Goal: Task Accomplishment & Management: Manage account settings

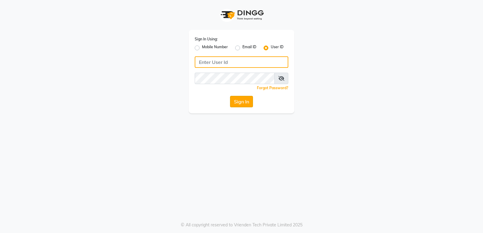
type input "stylishcut"
click at [245, 104] on button "Sign In" at bounding box center [241, 101] width 23 height 11
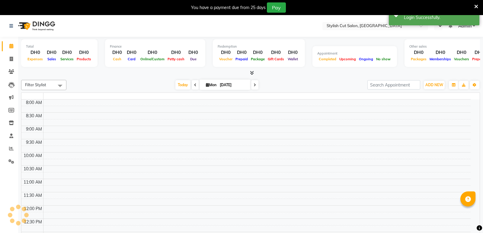
select select "en"
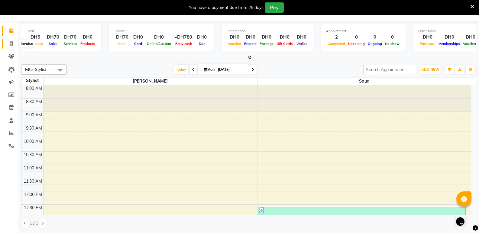
click at [10, 44] on icon at bounding box center [11, 43] width 3 height 5
select select "8604"
select select "service"
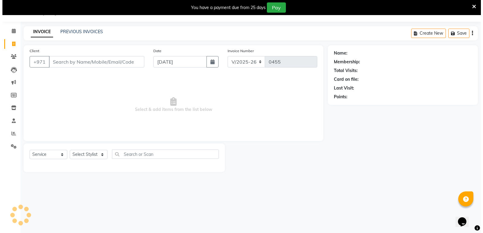
scroll to position [15, 0]
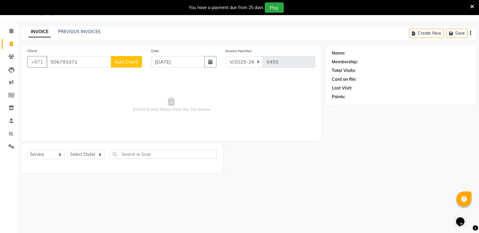
type input "506793371"
click at [130, 61] on span "Add Client" at bounding box center [126, 62] width 24 height 6
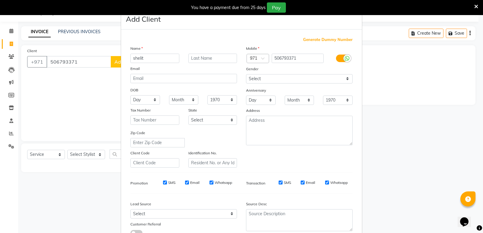
type input "shelit"
click at [229, 59] on input "text" at bounding box center [212, 58] width 49 height 9
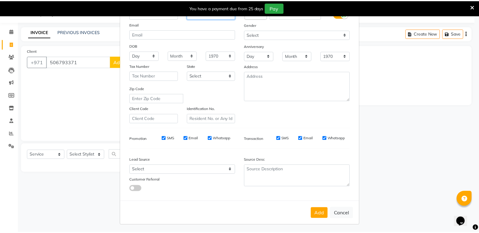
scroll to position [45, 0]
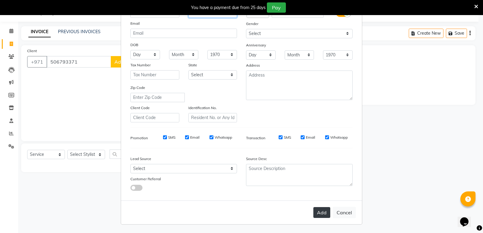
type input "576"
click at [321, 211] on button "Add" at bounding box center [321, 212] width 17 height 11
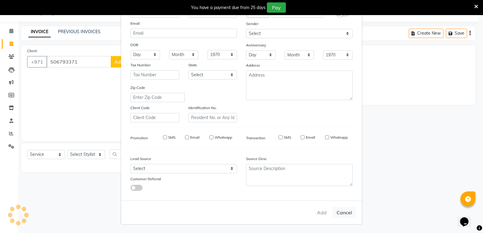
select select
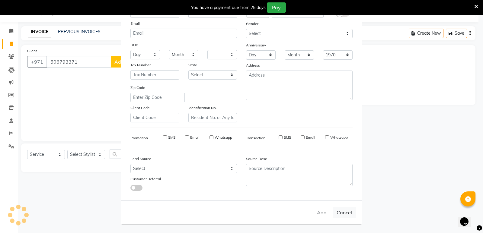
select select
checkbox input "false"
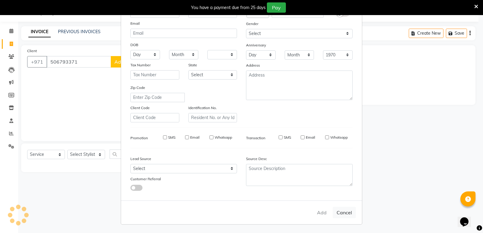
checkbox input "false"
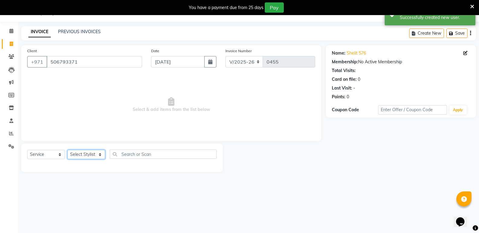
click at [79, 155] on select "Select Stylist Saud [PERSON_NAME]" at bounding box center [86, 154] width 38 height 9
select select "85848"
click at [67, 150] on select "Select Stylist Saud [PERSON_NAME]" at bounding box center [86, 154] width 38 height 9
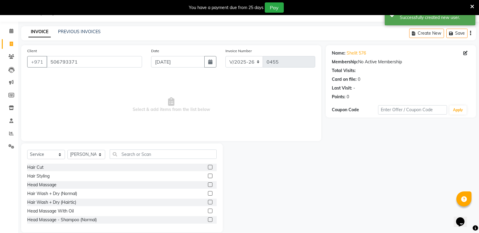
click at [203, 166] on div "Hair Cut" at bounding box center [121, 168] width 189 height 8
click at [208, 166] on label at bounding box center [210, 167] width 5 height 5
click at [208, 166] on input "checkbox" at bounding box center [210, 168] width 4 height 4
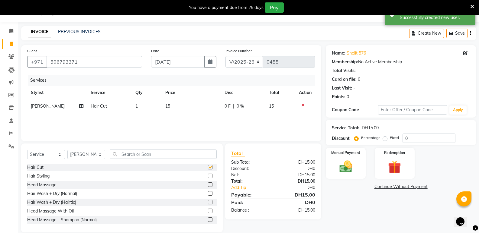
checkbox input "false"
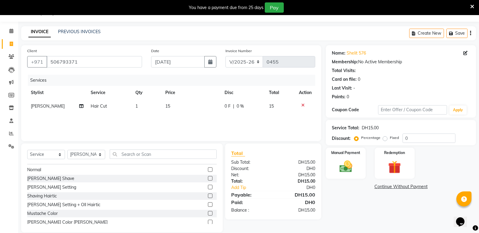
scroll to position [392, 0]
click at [208, 186] on label at bounding box center [210, 186] width 5 height 5
click at [208, 186] on input "checkbox" at bounding box center [210, 187] width 4 height 4
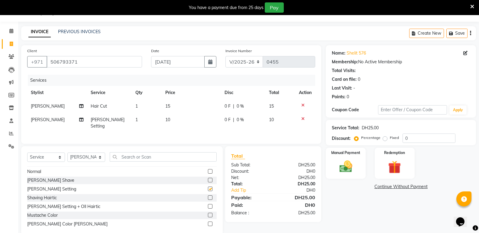
checkbox input "false"
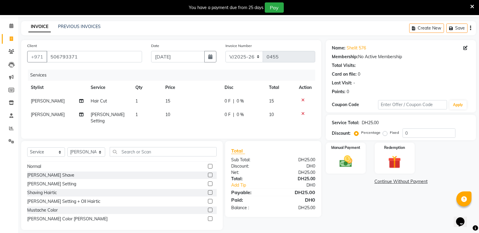
scroll to position [24, 0]
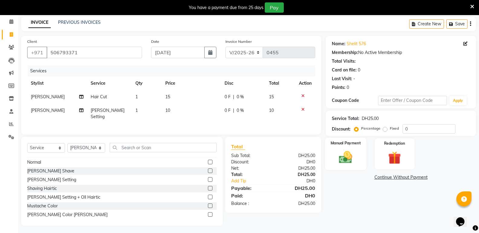
click at [337, 151] on img at bounding box center [345, 157] width 21 height 15
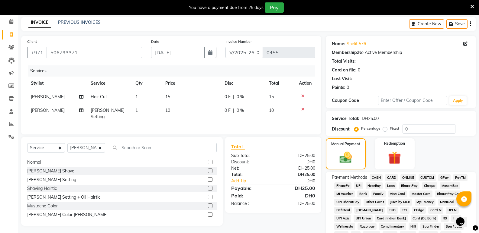
click at [374, 178] on span "CASH" at bounding box center [375, 178] width 13 height 7
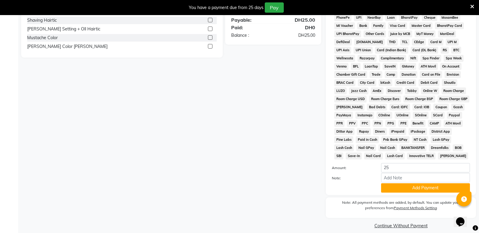
scroll to position [199, 0]
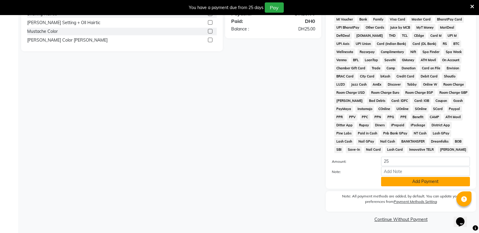
click at [386, 182] on button "Add Payment" at bounding box center [425, 181] width 89 height 9
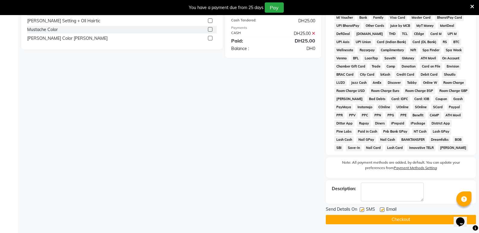
scroll to position [201, 0]
click at [390, 219] on button "Checkout" at bounding box center [400, 219] width 150 height 9
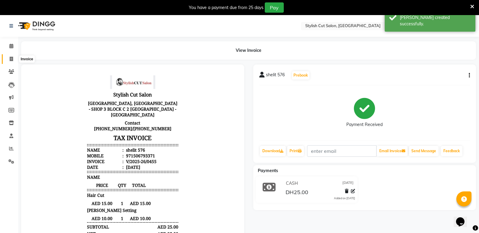
click at [11, 56] on span at bounding box center [11, 59] width 11 height 7
select select "service"
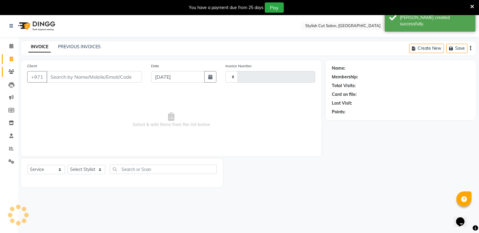
type input "0456"
select select "8604"
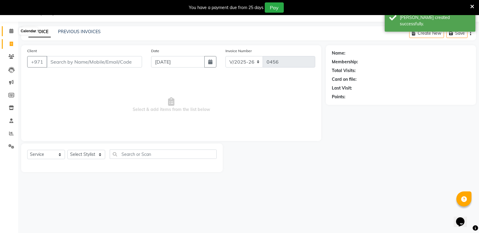
click at [12, 29] on icon at bounding box center [11, 31] width 4 height 5
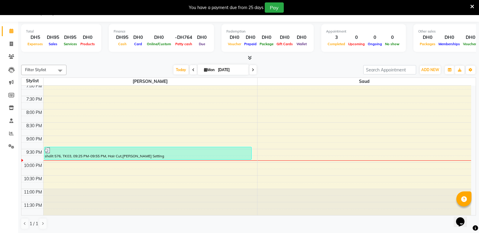
scroll to position [15, 0]
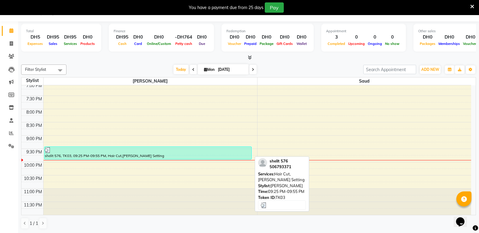
click at [133, 155] on div "shelit 576, TK03, 09:25 PM-09:55 PM, Hair Cut,[PERSON_NAME] Setting" at bounding box center [147, 153] width 207 height 12
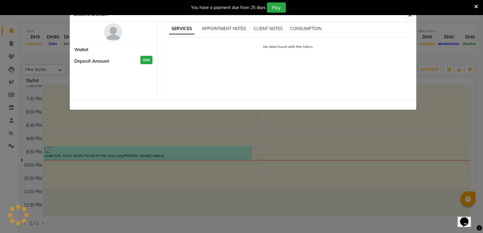
select select "3"
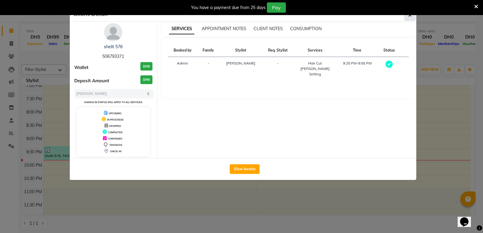
click at [409, 20] on button "button" at bounding box center [409, 14] width 11 height 11
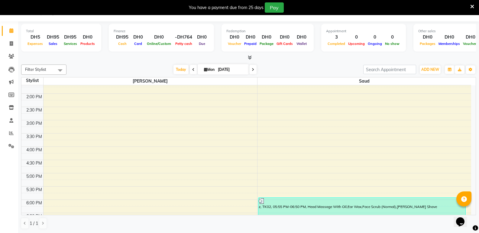
scroll to position [30, 0]
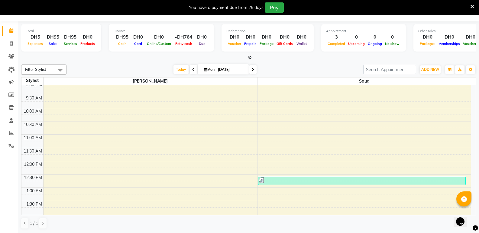
click at [472, 5] on icon at bounding box center [472, 6] width 4 height 5
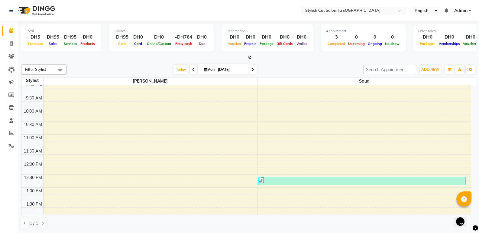
scroll to position [0, 0]
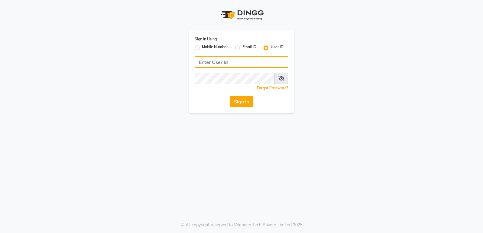
type input "stylishcut"
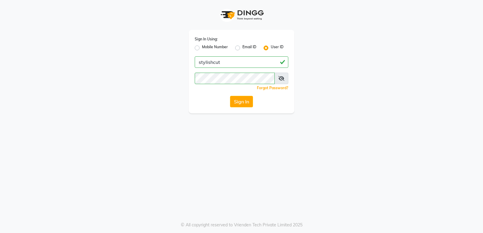
click at [248, 101] on button "Sign In" at bounding box center [241, 101] width 23 height 11
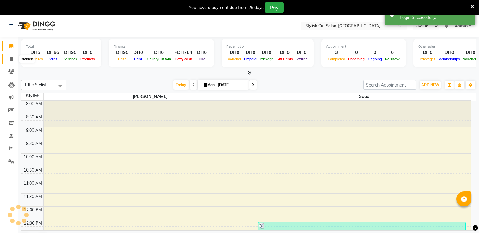
click at [12, 59] on icon at bounding box center [11, 59] width 3 height 5
select select "service"
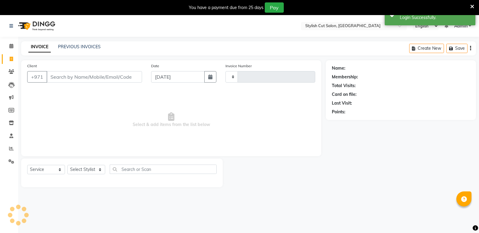
type input "0456"
select select "8604"
click at [83, 76] on input "Client" at bounding box center [93, 76] width 95 height 11
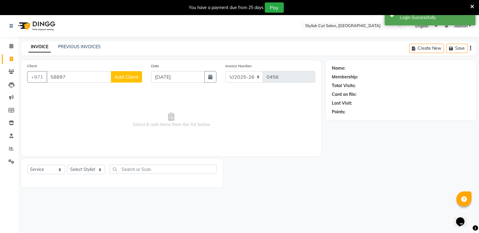
type input "58897"
click at [122, 77] on span "Add Client" at bounding box center [126, 77] width 24 height 6
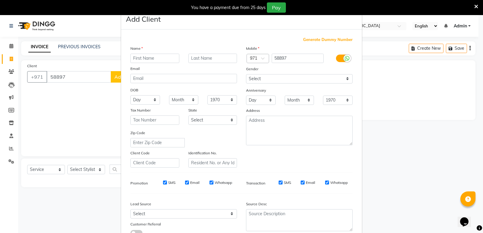
click at [156, 60] on input "text" at bounding box center [154, 58] width 49 height 9
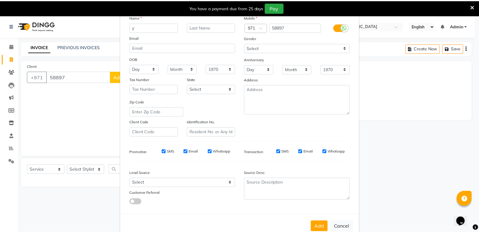
scroll to position [45, 0]
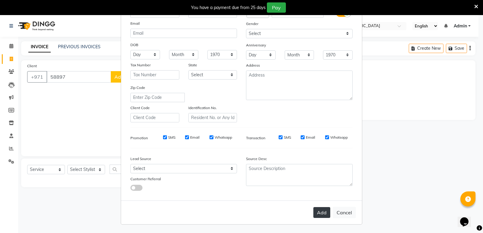
type input "y"
click at [319, 213] on button "Add" at bounding box center [321, 212] width 17 height 11
select select
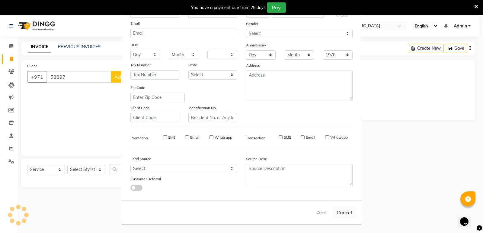
select select
checkbox input "false"
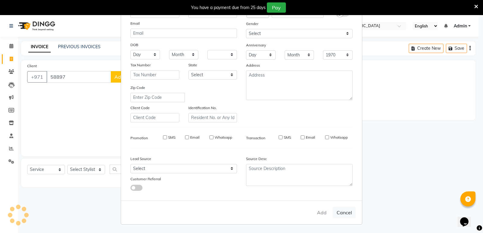
checkbox input "false"
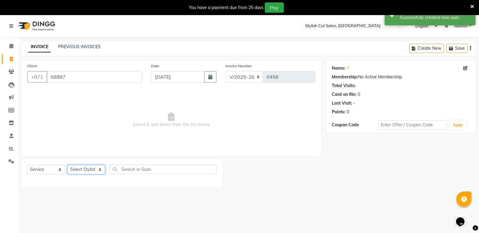
click at [101, 171] on select "Select Stylist Saud [PERSON_NAME]" at bounding box center [86, 169] width 38 height 9
select select "85849"
click at [67, 165] on select "Select Stylist Saud [PERSON_NAME]" at bounding box center [86, 169] width 38 height 9
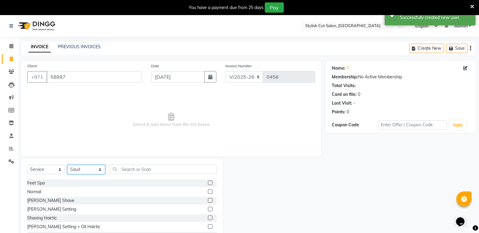
scroll to position [392, 0]
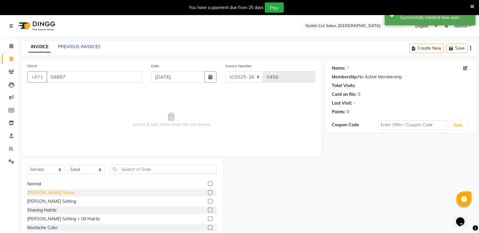
click at [42, 194] on div "[PERSON_NAME] Shave" at bounding box center [50, 193] width 47 height 6
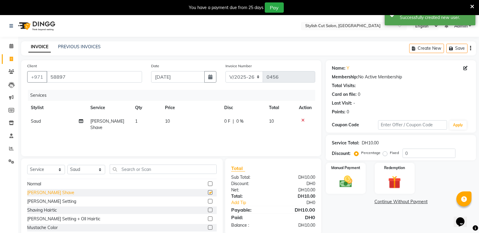
checkbox input "false"
click at [349, 179] on img at bounding box center [345, 181] width 21 height 15
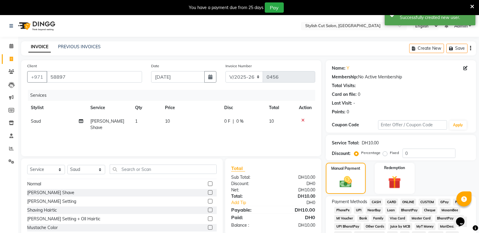
click at [376, 202] on span "CASH" at bounding box center [375, 202] width 13 height 7
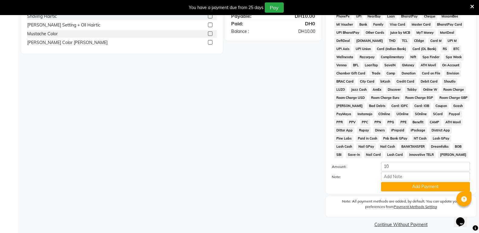
scroll to position [199, 0]
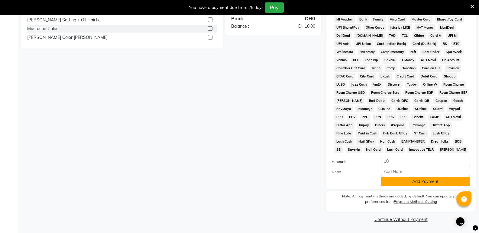
click at [429, 183] on button "Add Payment" at bounding box center [425, 181] width 89 height 9
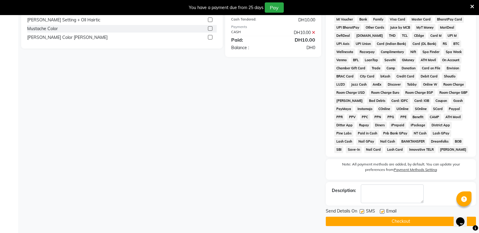
click at [392, 223] on button "Checkout" at bounding box center [400, 221] width 150 height 9
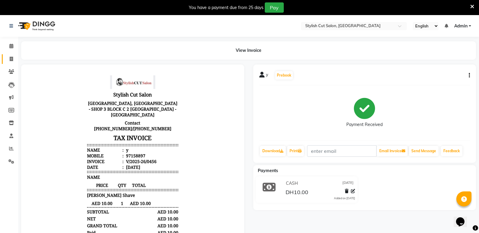
click at [12, 59] on icon at bounding box center [11, 59] width 3 height 5
select select "service"
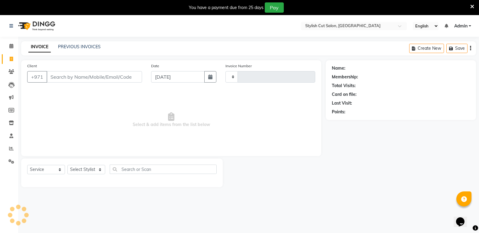
type input "0457"
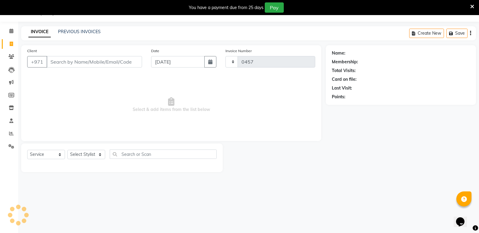
select select "8604"
click at [10, 30] on icon at bounding box center [11, 31] width 4 height 5
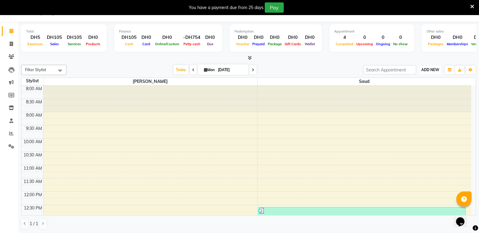
click at [429, 69] on span "ADD NEW" at bounding box center [430, 70] width 18 height 5
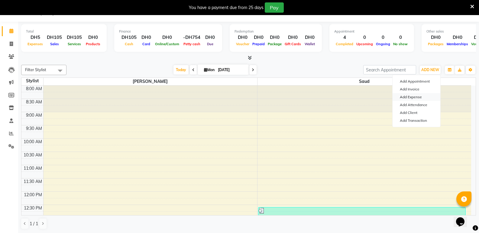
click at [414, 97] on link "Add Expense" at bounding box center [416, 97] width 48 height 8
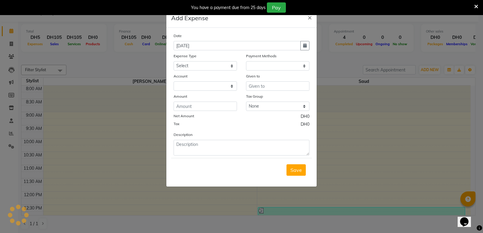
select select "1"
select select "7830"
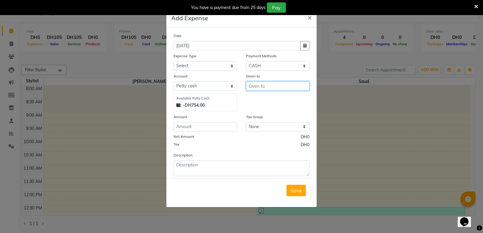
click at [281, 87] on input "text" at bounding box center [277, 86] width 63 height 9
click at [264, 99] on ngb-highlight "S aud" at bounding box center [260, 99] width 12 height 6
type input "Saud"
click at [232, 66] on select "Select Advance Salary Bank charges Car maintenance Cash transfer to bank Cash t…" at bounding box center [205, 65] width 63 height 9
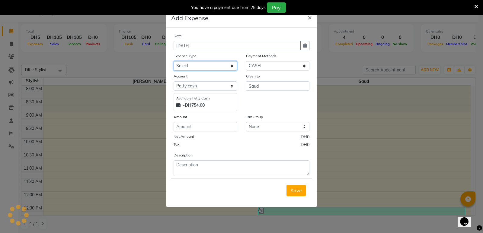
select select "23840"
click at [174, 61] on select "Select Advance Salary Bank charges Car maintenance Cash transfer to bank Cash t…" at bounding box center [205, 65] width 63 height 9
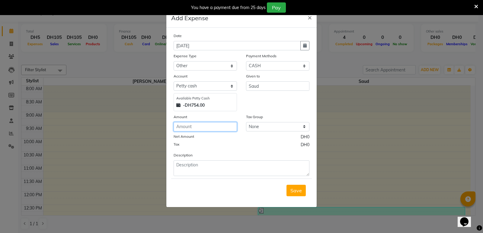
click at [202, 128] on input "number" at bounding box center [205, 126] width 63 height 9
type input "6.50"
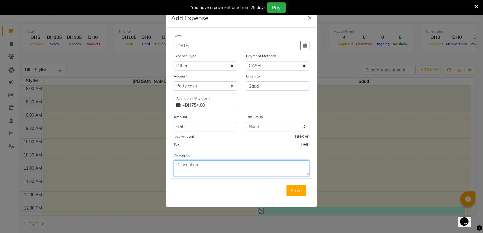
click at [258, 170] on textarea at bounding box center [242, 169] width 136 height 16
type textarea "for market"
click at [289, 191] on button "Save" at bounding box center [296, 190] width 19 height 11
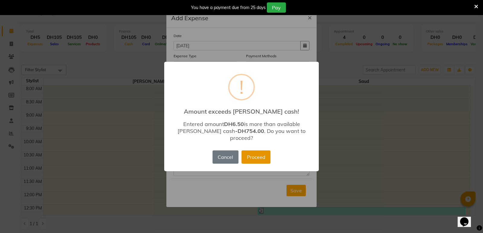
click at [255, 154] on button "Proceed" at bounding box center [256, 157] width 29 height 13
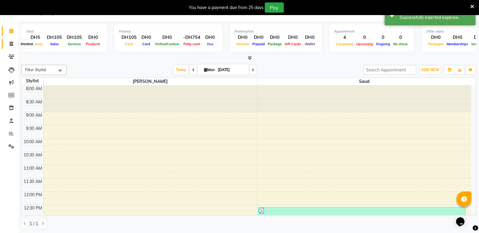
click at [11, 43] on icon at bounding box center [11, 44] width 3 height 5
select select "service"
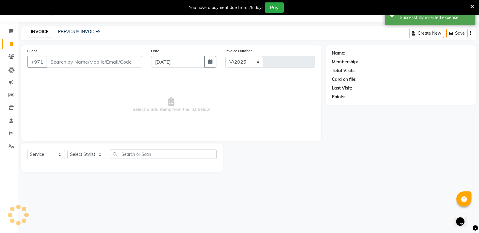
select select "8604"
type input "0457"
